Goal: Find specific page/section: Find specific page/section

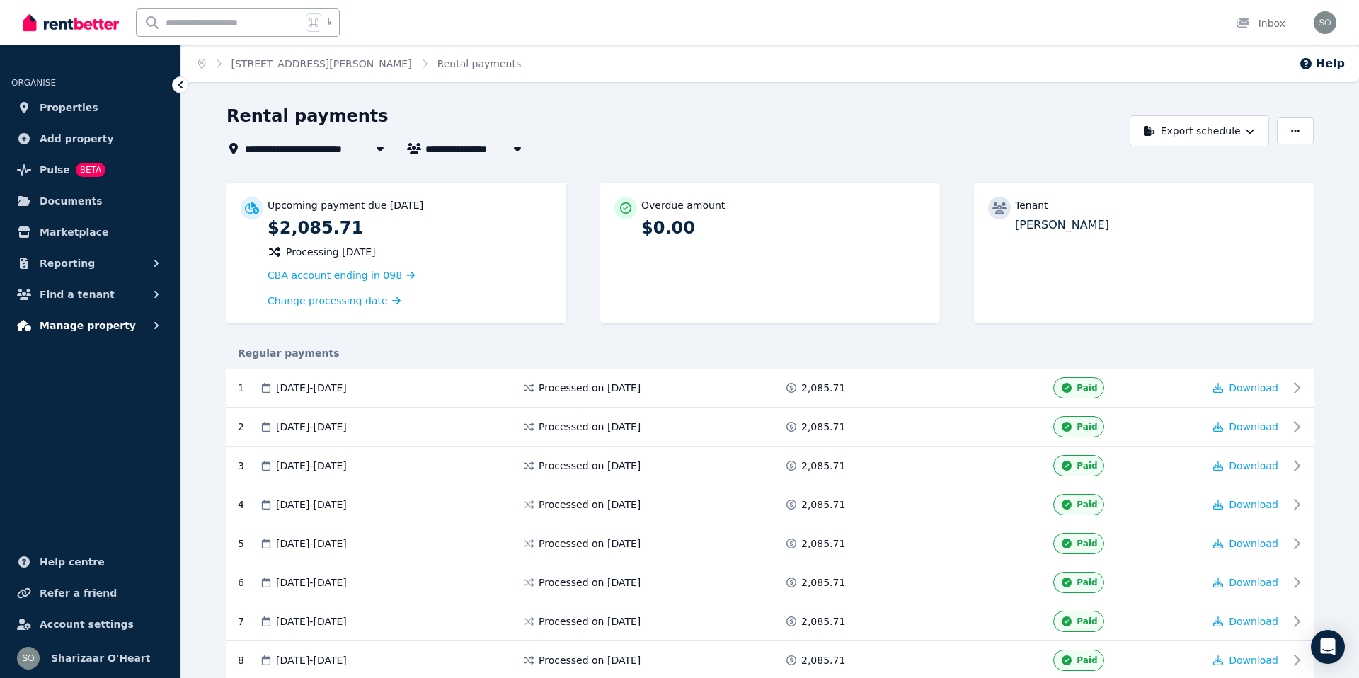
click at [101, 328] on span "Manage property" at bounding box center [88, 325] width 96 height 17
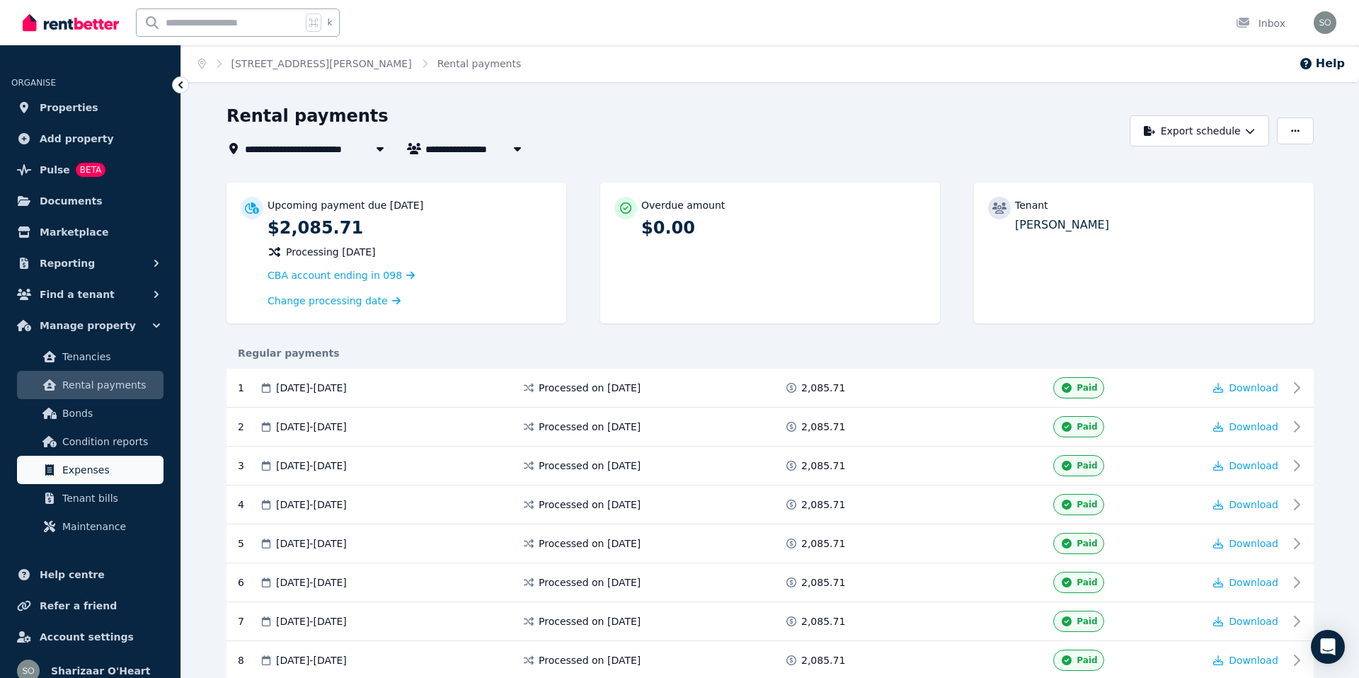
click at [86, 464] on span "Expenses" at bounding box center [110, 470] width 96 height 17
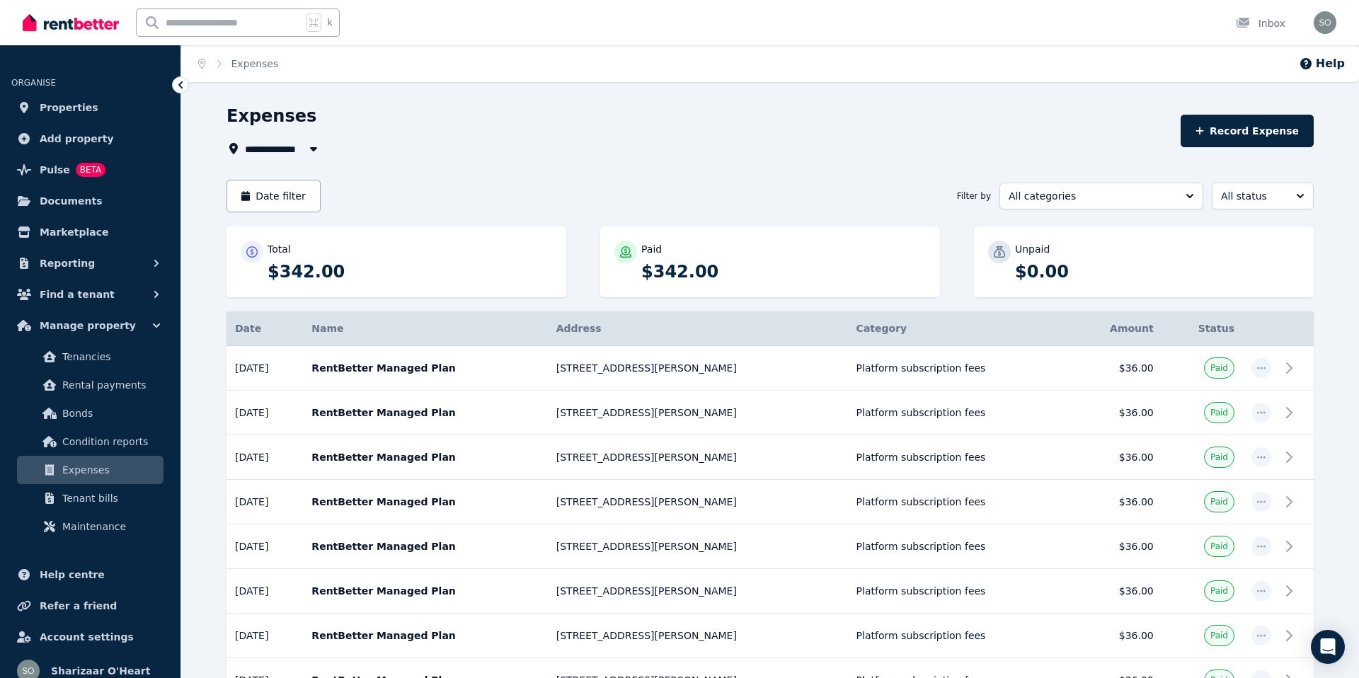
click at [297, 149] on span "All Properties" at bounding box center [288, 148] width 86 height 17
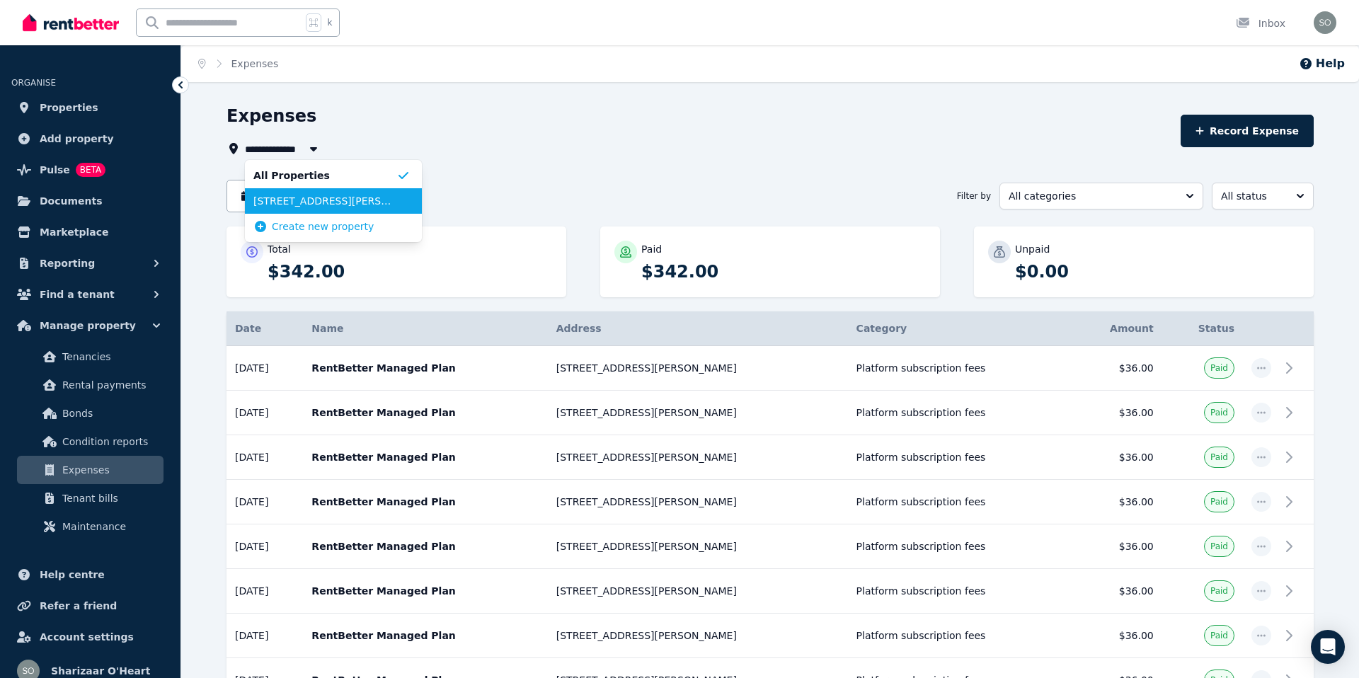
click at [304, 201] on span "[STREET_ADDRESS][PERSON_NAME]" at bounding box center [324, 201] width 143 height 14
type input "**********"
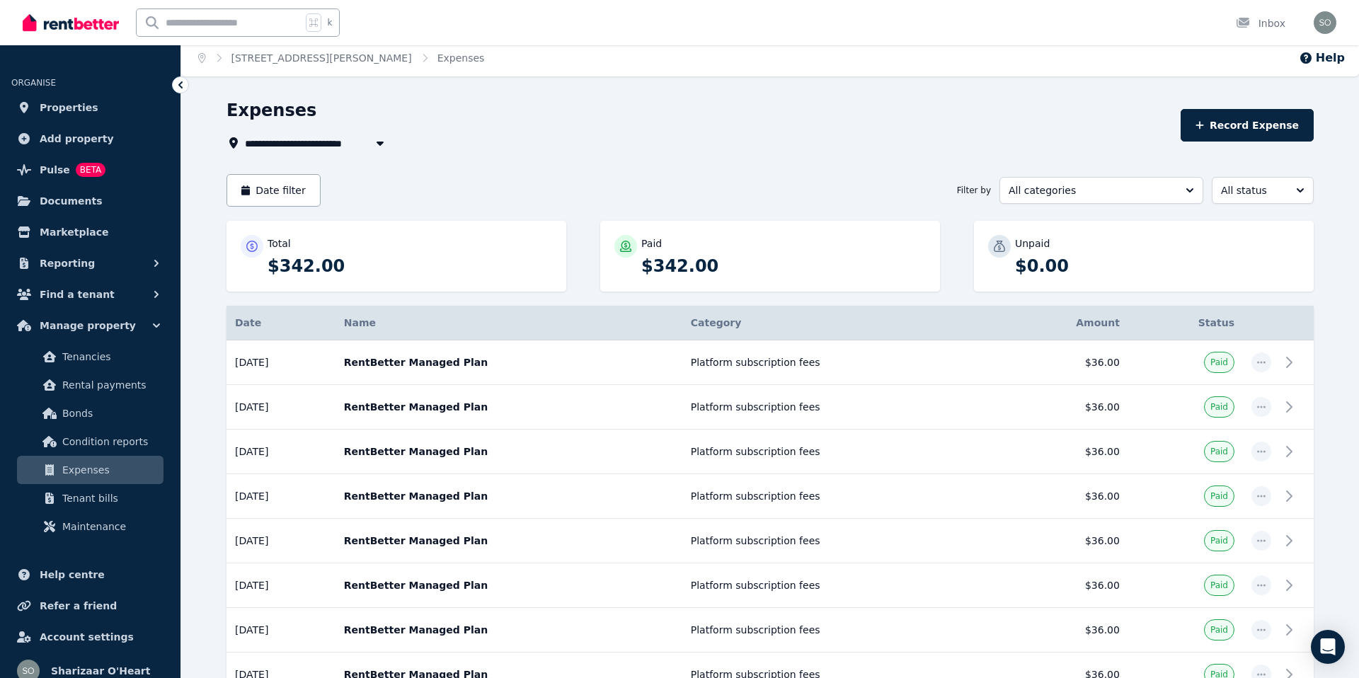
scroll to position [6, 0]
click at [122, 498] on span "Tenant bills" at bounding box center [110, 498] width 96 height 17
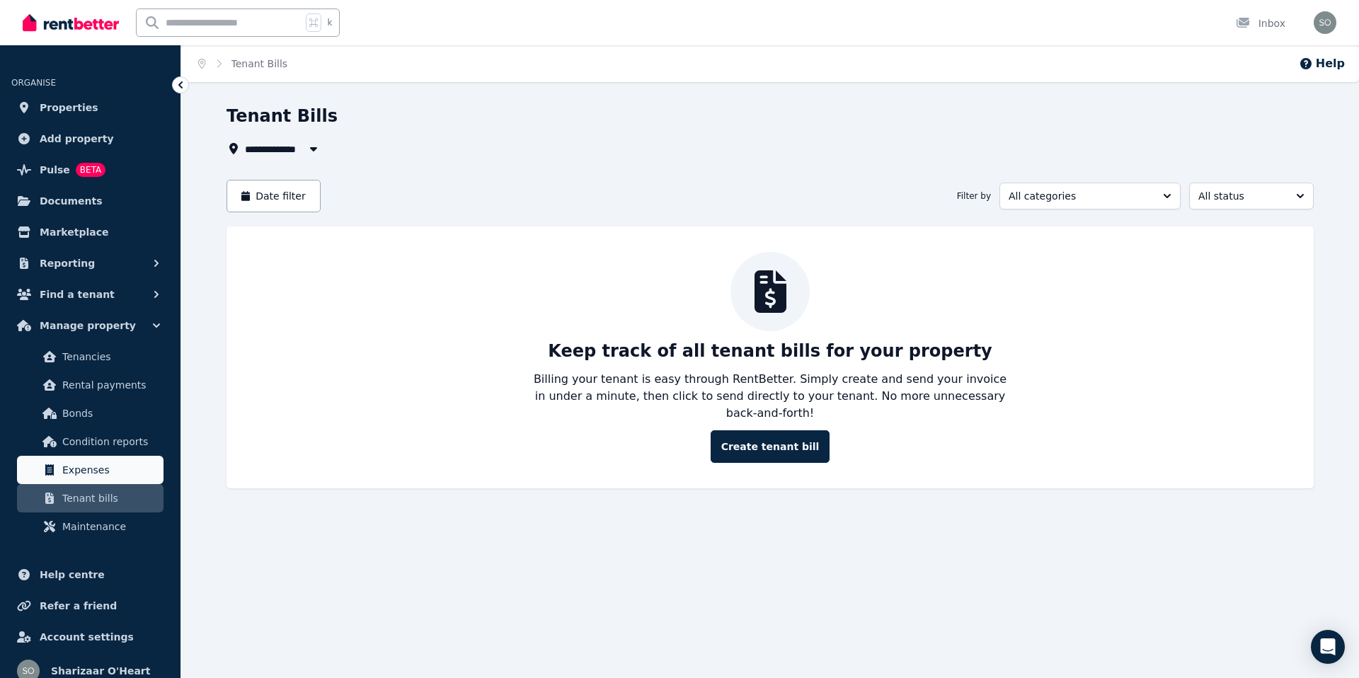
click at [112, 473] on span "Expenses" at bounding box center [110, 470] width 96 height 17
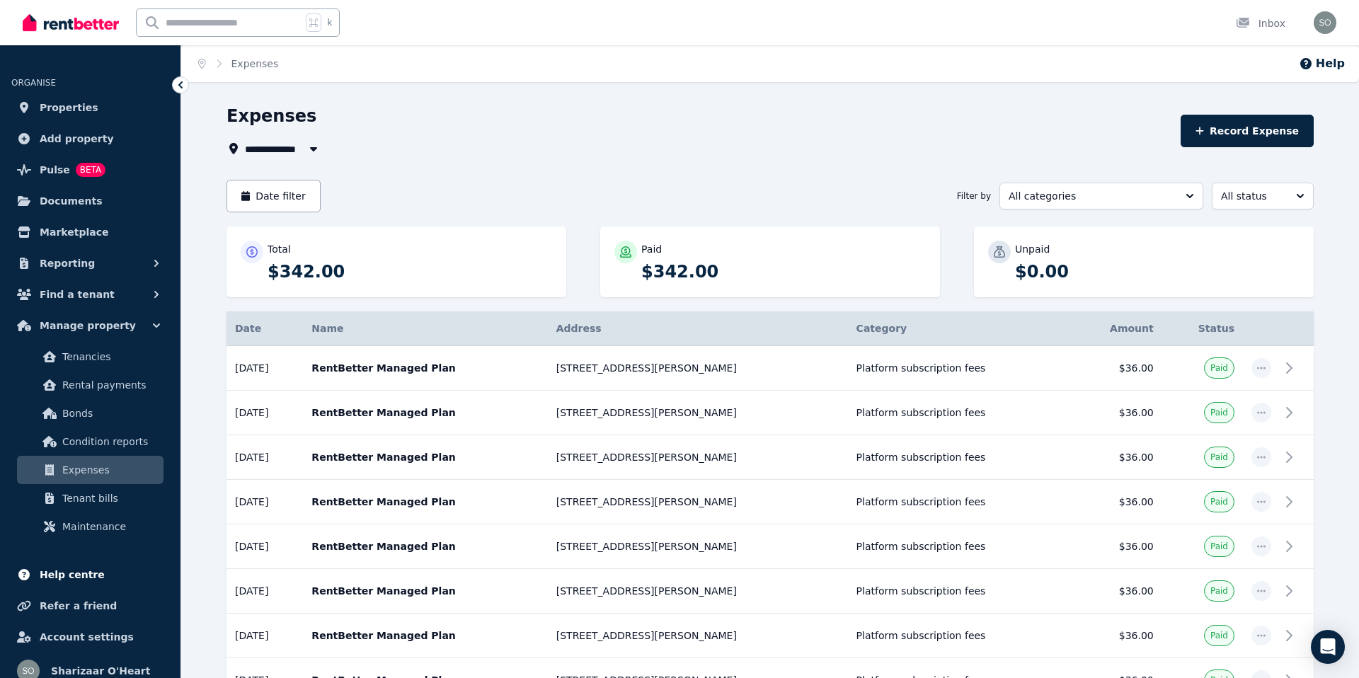
click at [88, 571] on span "Help centre" at bounding box center [72, 574] width 65 height 17
